Goal: Task Accomplishment & Management: Manage account settings

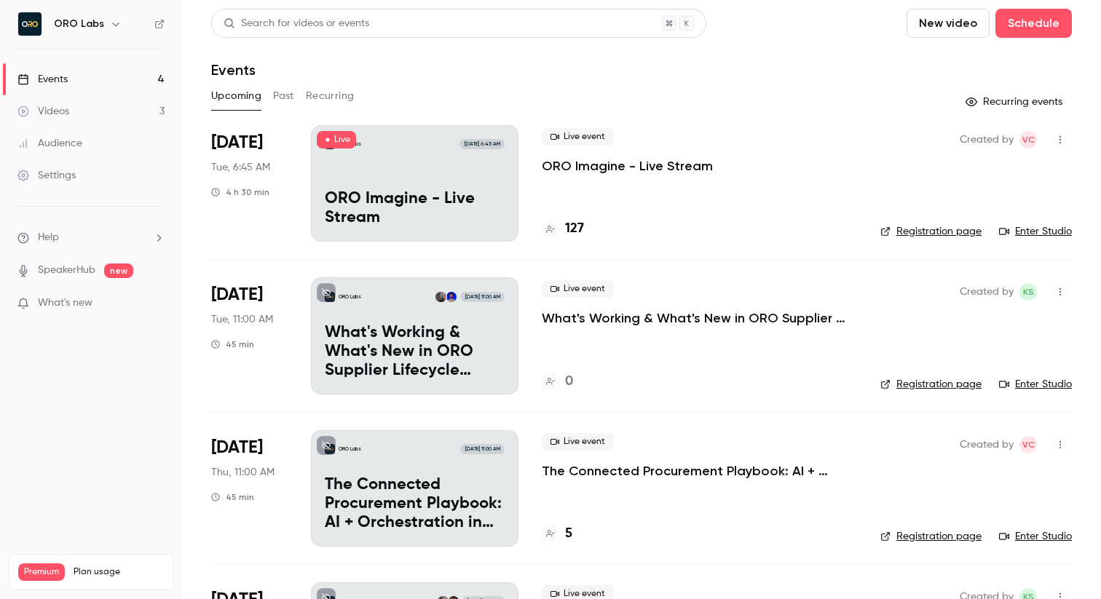
click at [1060, 138] on icon "button" at bounding box center [1060, 140] width 12 height 10
click at [846, 224] on div at bounding box center [550, 299] width 1101 height 599
click at [1040, 229] on link "Enter Studio" at bounding box center [1035, 231] width 73 height 15
click at [1060, 141] on icon "button" at bounding box center [1060, 140] width 12 height 10
click at [804, 197] on div at bounding box center [550, 299] width 1101 height 599
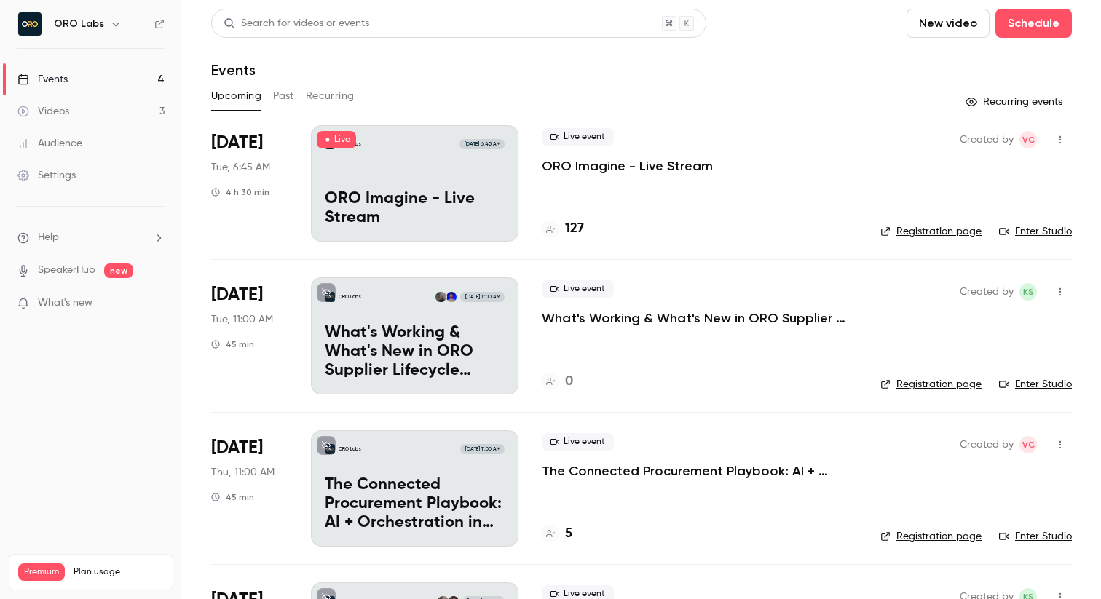
click at [650, 167] on p "ORO Imagine - Live Stream" at bounding box center [627, 165] width 171 height 17
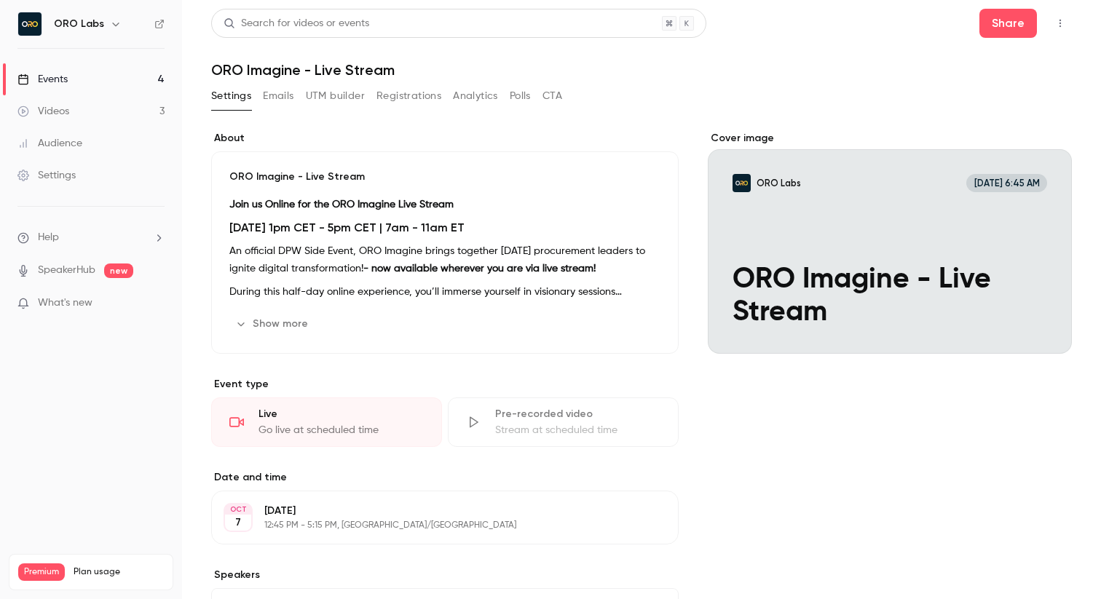
click at [403, 95] on button "Registrations" at bounding box center [408, 95] width 65 height 23
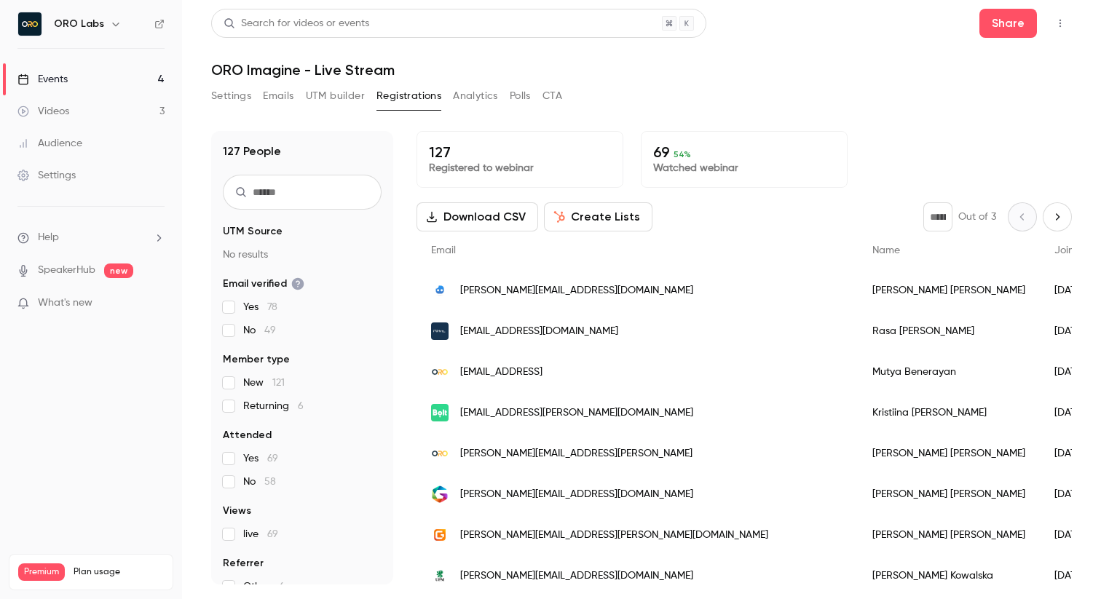
click at [278, 196] on input "text" at bounding box center [302, 192] width 159 height 35
type input "*"
paste input "******"
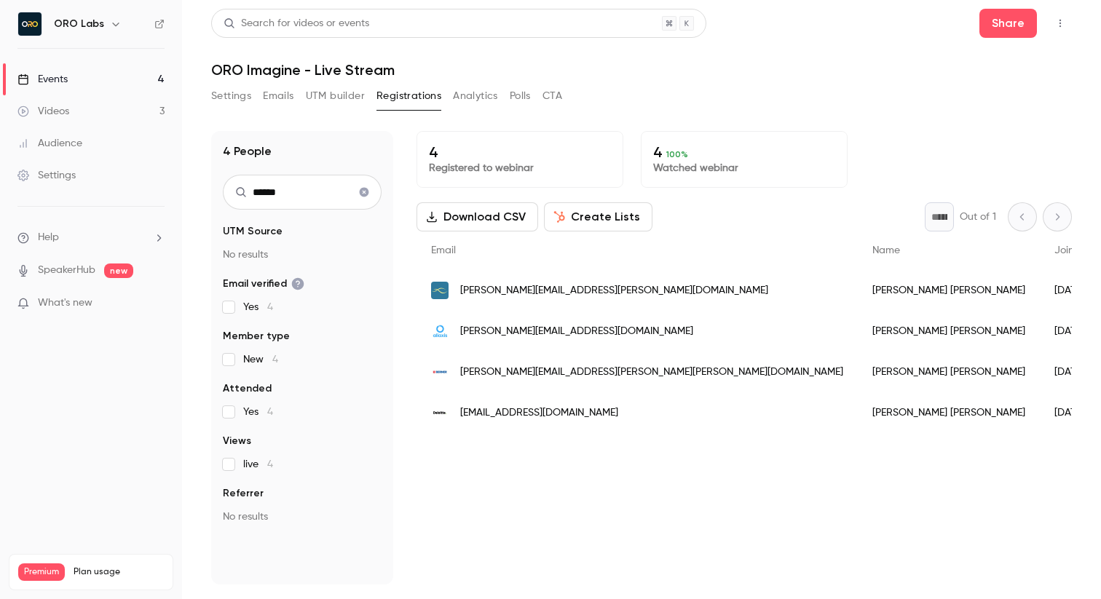
type input "******"
click at [499, 335] on span "[PERSON_NAME][EMAIL_ADDRESS][DOMAIN_NAME]" at bounding box center [576, 331] width 233 height 15
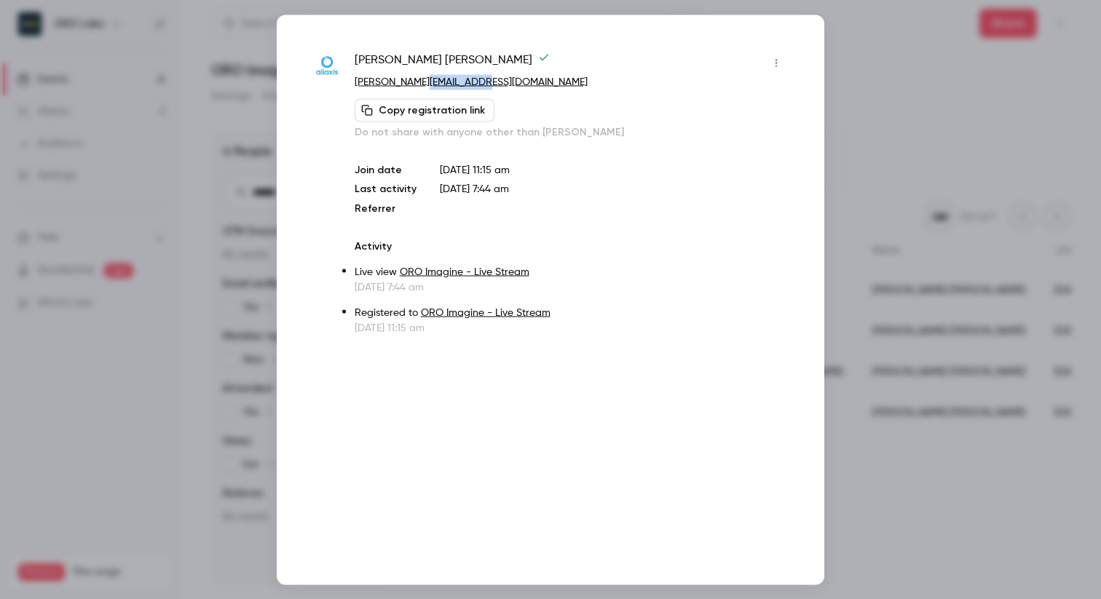
drag, startPoint x: 490, startPoint y: 83, endPoint x: 430, endPoint y: 83, distance: 59.7
click at [430, 83] on p "[PERSON_NAME][EMAIL_ADDRESS][DOMAIN_NAME]" at bounding box center [571, 81] width 433 height 15
copy link "[DOMAIN_NAME]"
